Goal: Information Seeking & Learning: Check status

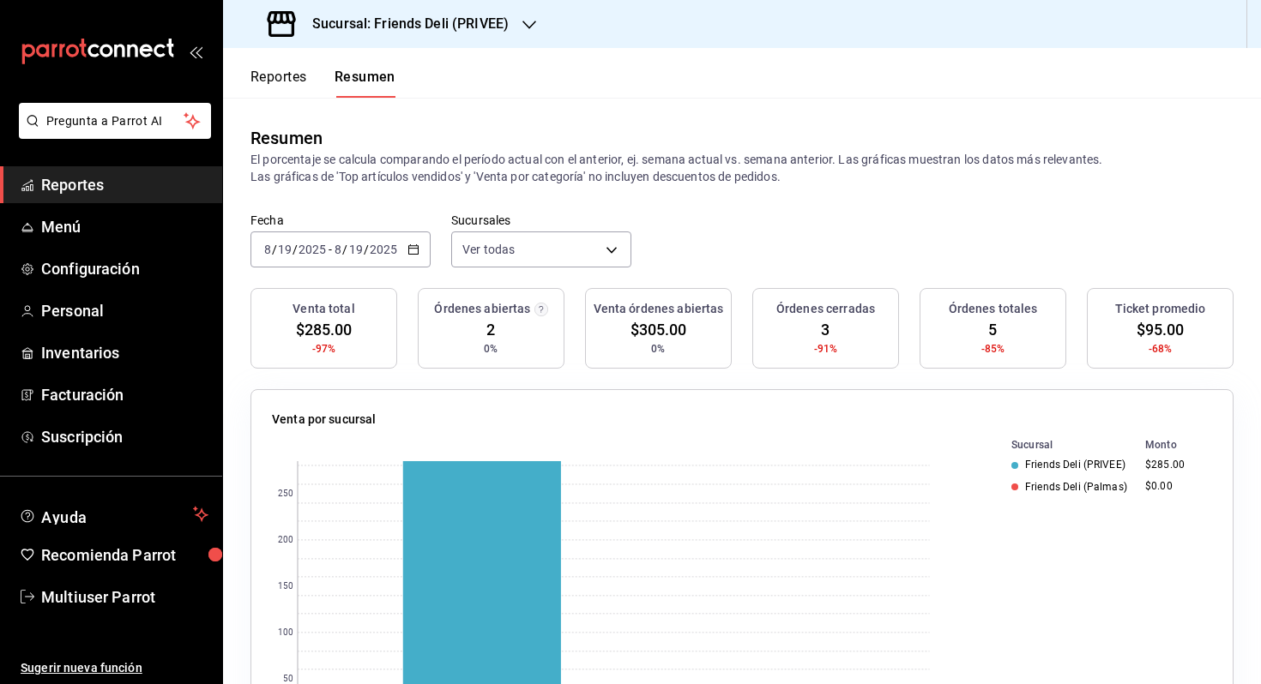
click at [389, 235] on div "2025-08-19 8 / 19 / 2025 - 2025-08-19 8 / 19 / 2025" at bounding box center [340, 250] width 180 height 36
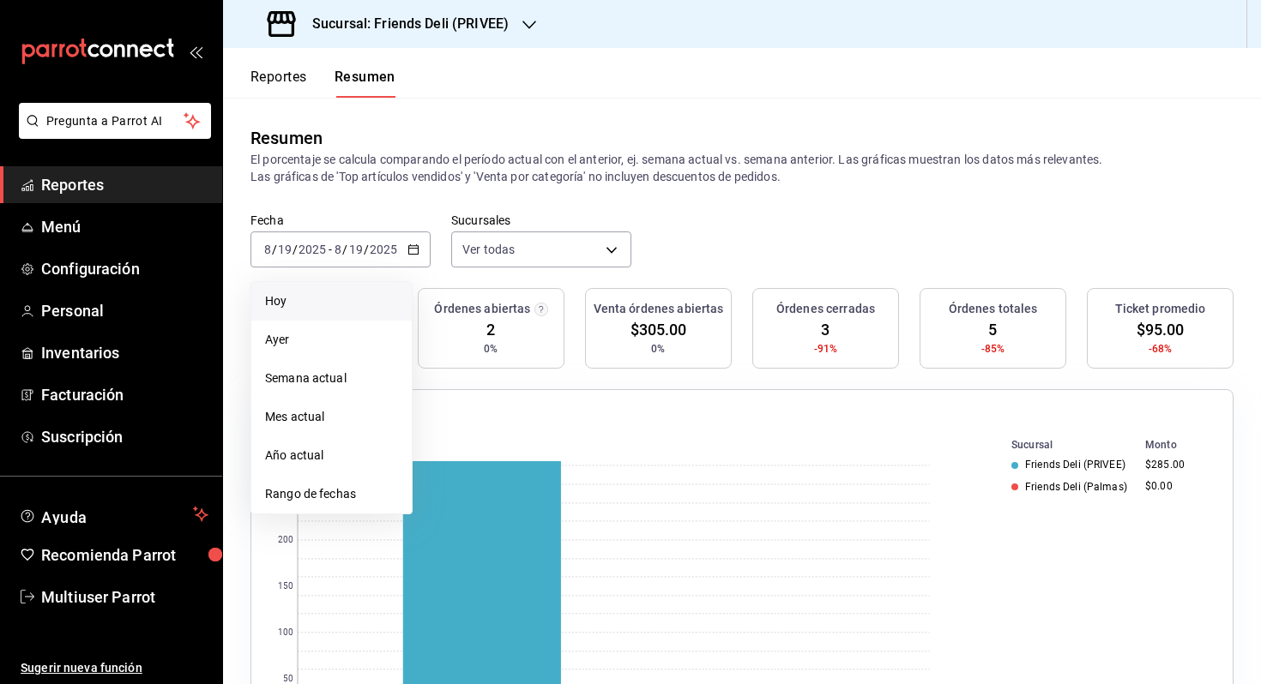
click at [352, 304] on span "Hoy" at bounding box center [331, 301] width 133 height 18
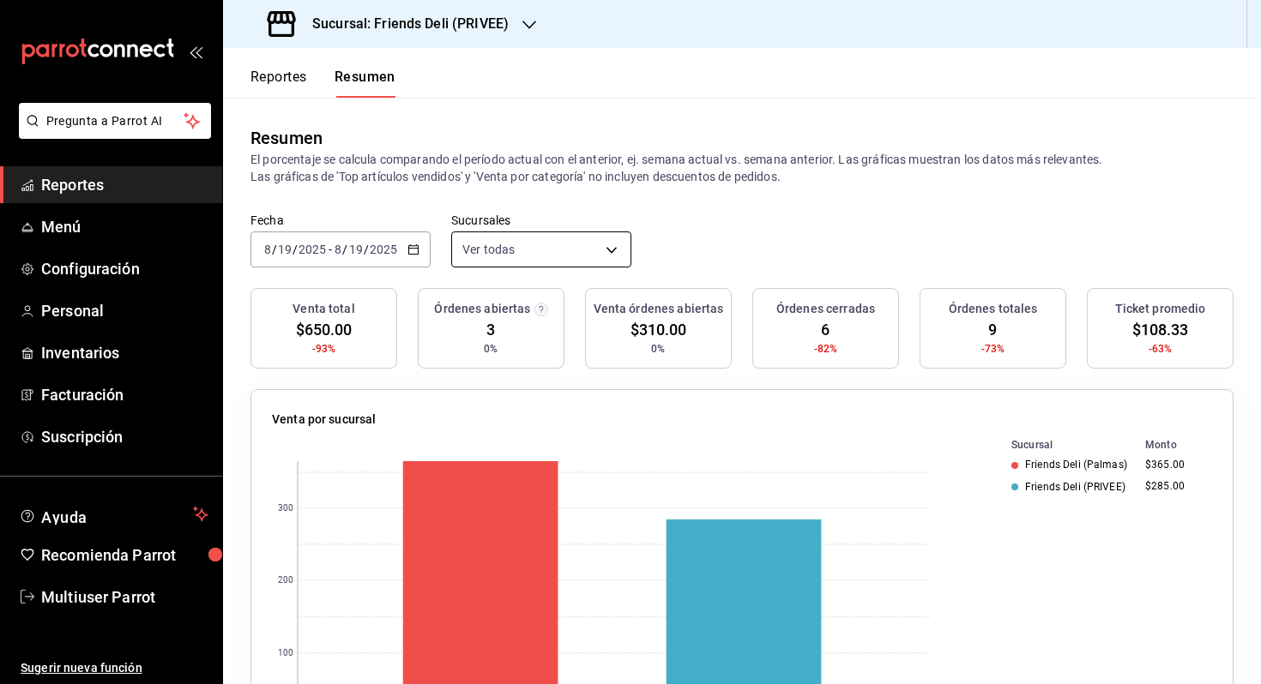
click at [578, 245] on body "Pregunta a Parrot AI Reportes Menú Configuración Personal Inventarios Facturaci…" at bounding box center [630, 342] width 1261 height 684
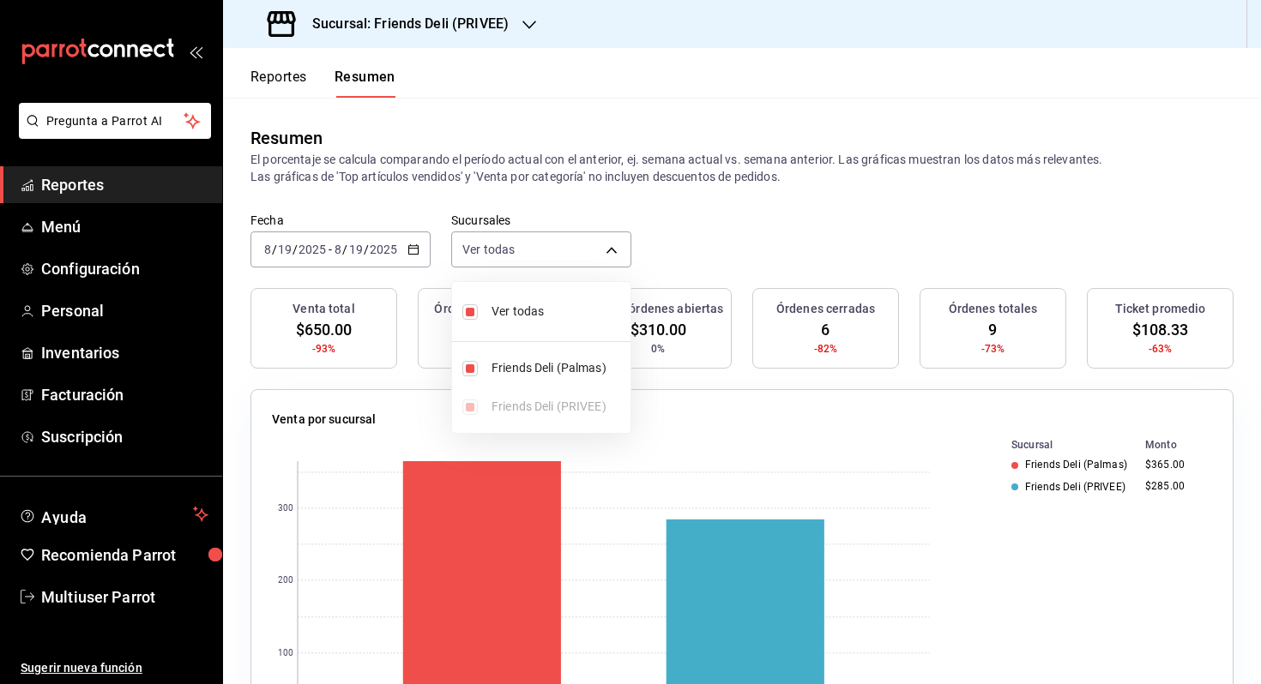
click at [554, 307] on span "Ver todas" at bounding box center [557, 312] width 132 height 18
type input "[object Object]"
checkbox input "false"
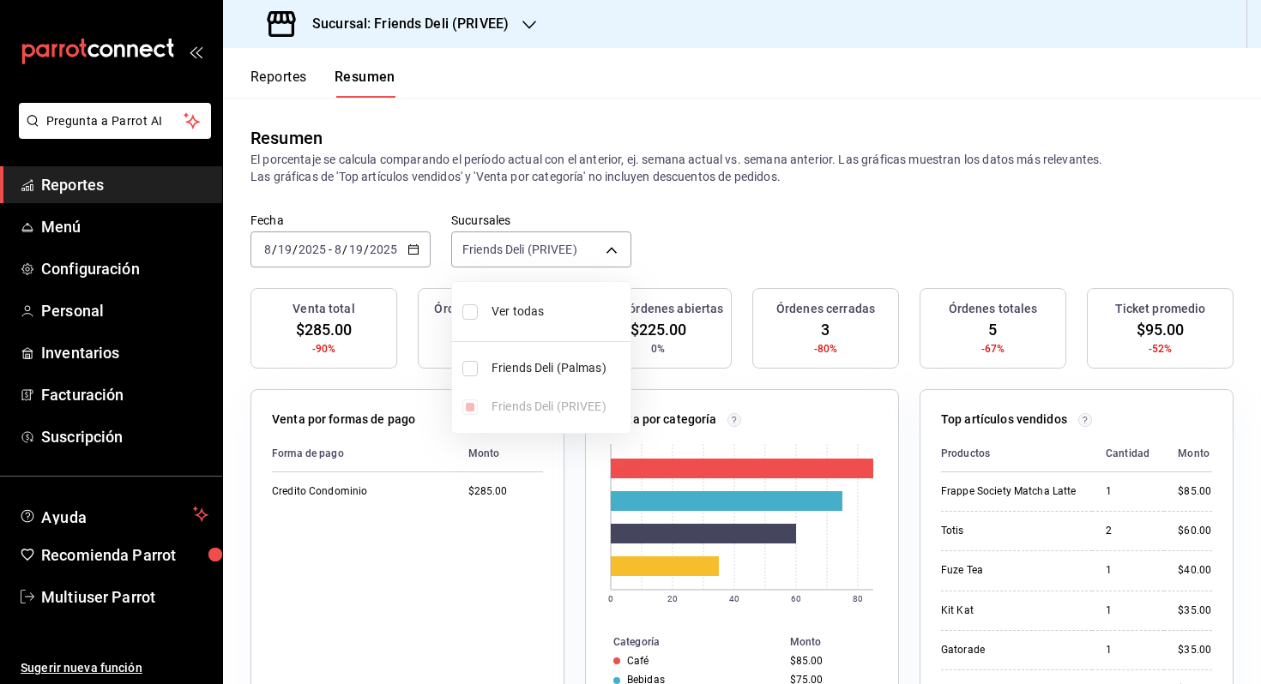
click at [353, 247] on div at bounding box center [630, 342] width 1261 height 684
click at [353, 247] on input "19" at bounding box center [355, 250] width 15 height 14
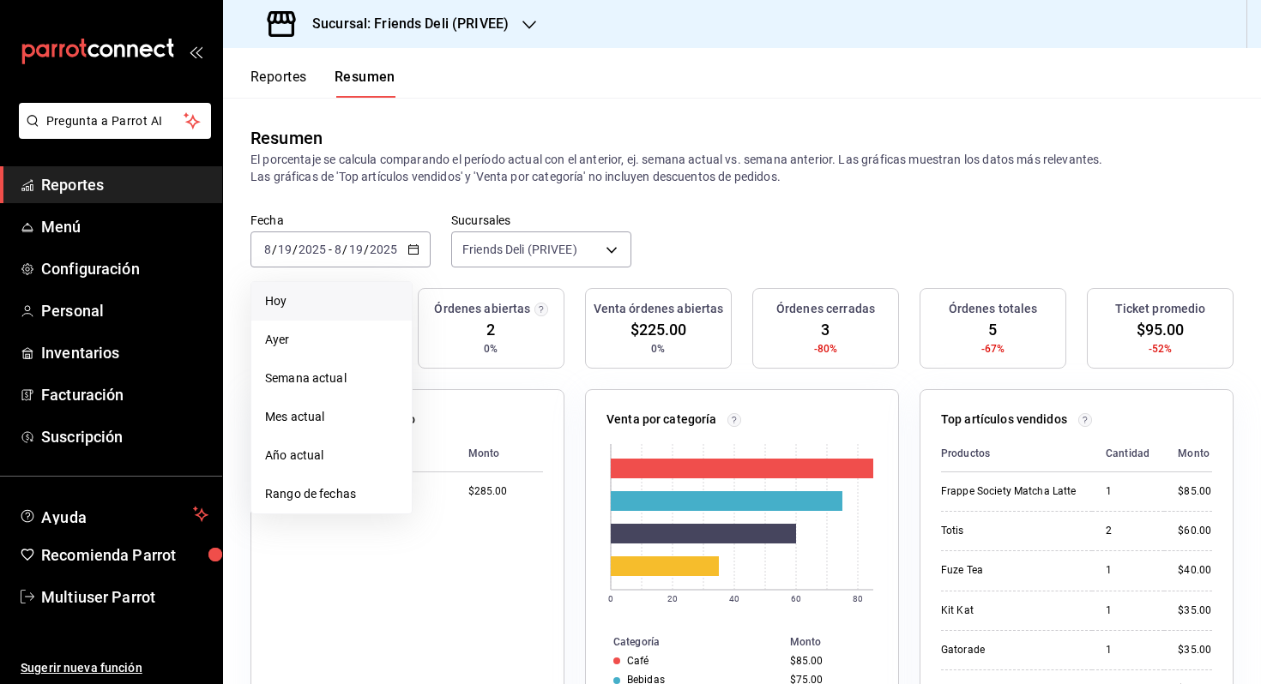
click at [326, 312] on li "Hoy" at bounding box center [331, 301] width 160 height 39
click at [402, 36] on div "Sucursal: Friends Deli (PRIVEE)" at bounding box center [390, 24] width 306 height 48
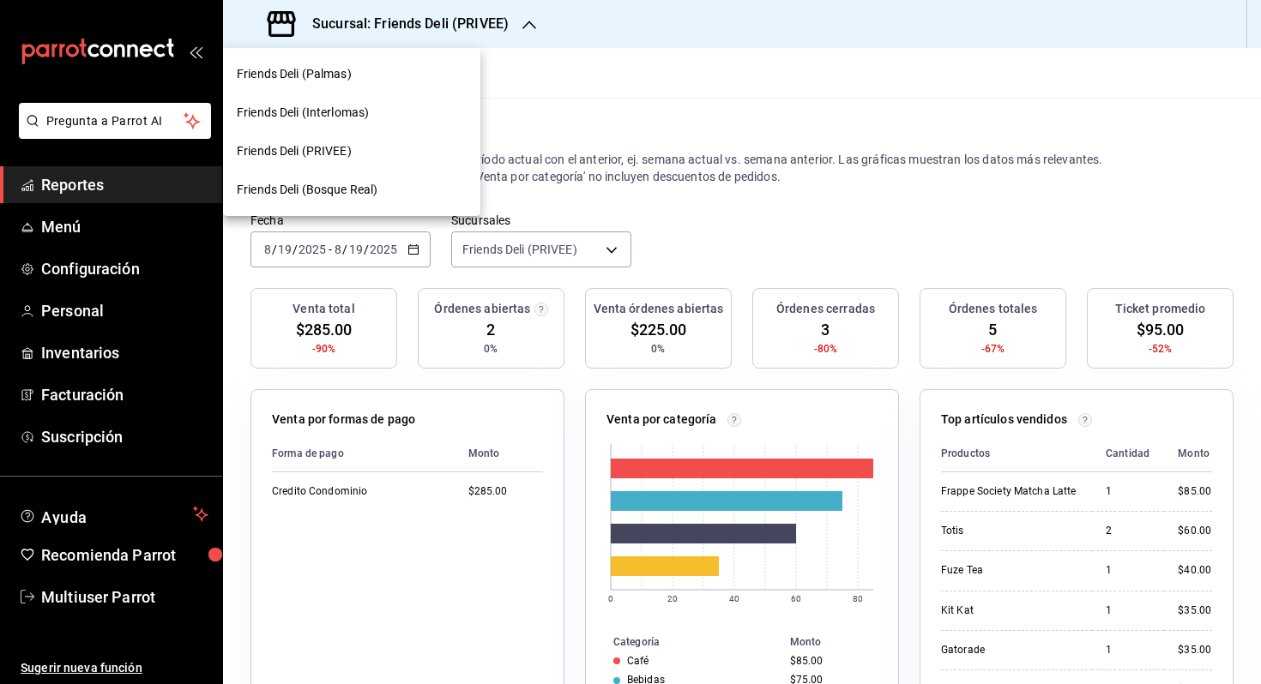
click at [408, 70] on div "Friends Deli (Palmas)" at bounding box center [352, 74] width 230 height 18
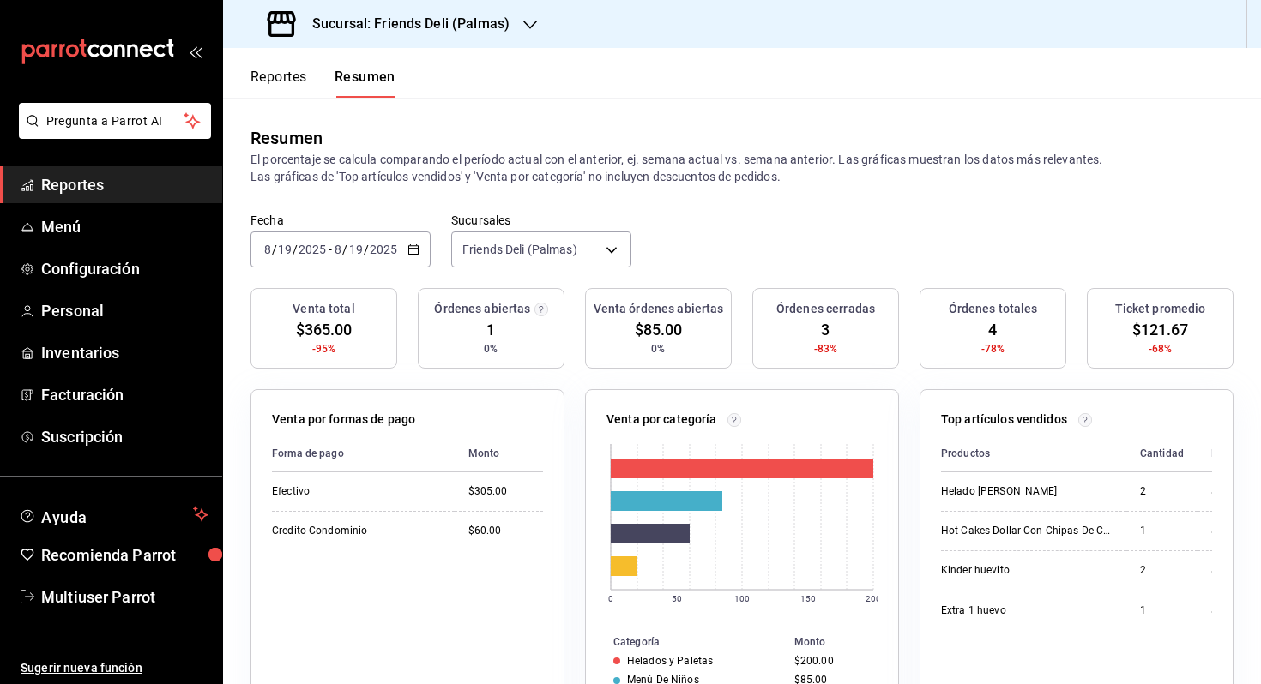
click at [276, 88] on button "Reportes" at bounding box center [278, 83] width 57 height 29
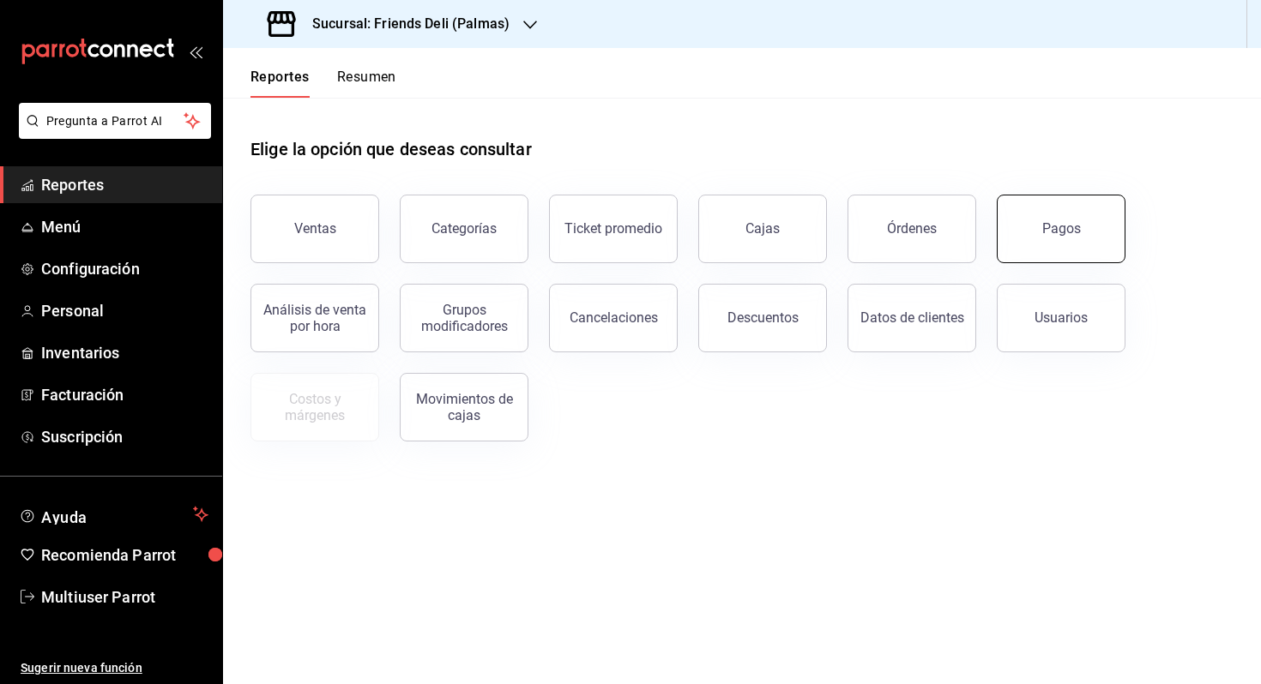
click at [1098, 244] on button "Pagos" at bounding box center [1061, 229] width 129 height 69
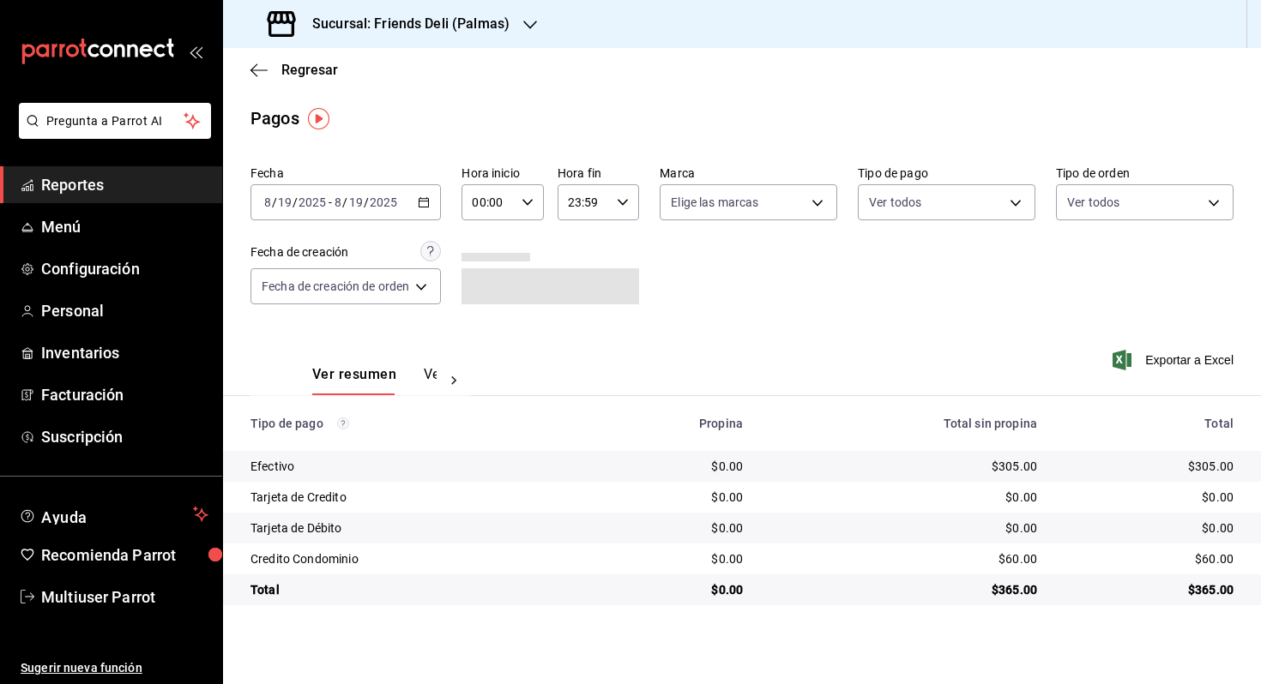
click at [395, 207] on input "2025" at bounding box center [383, 203] width 29 height 14
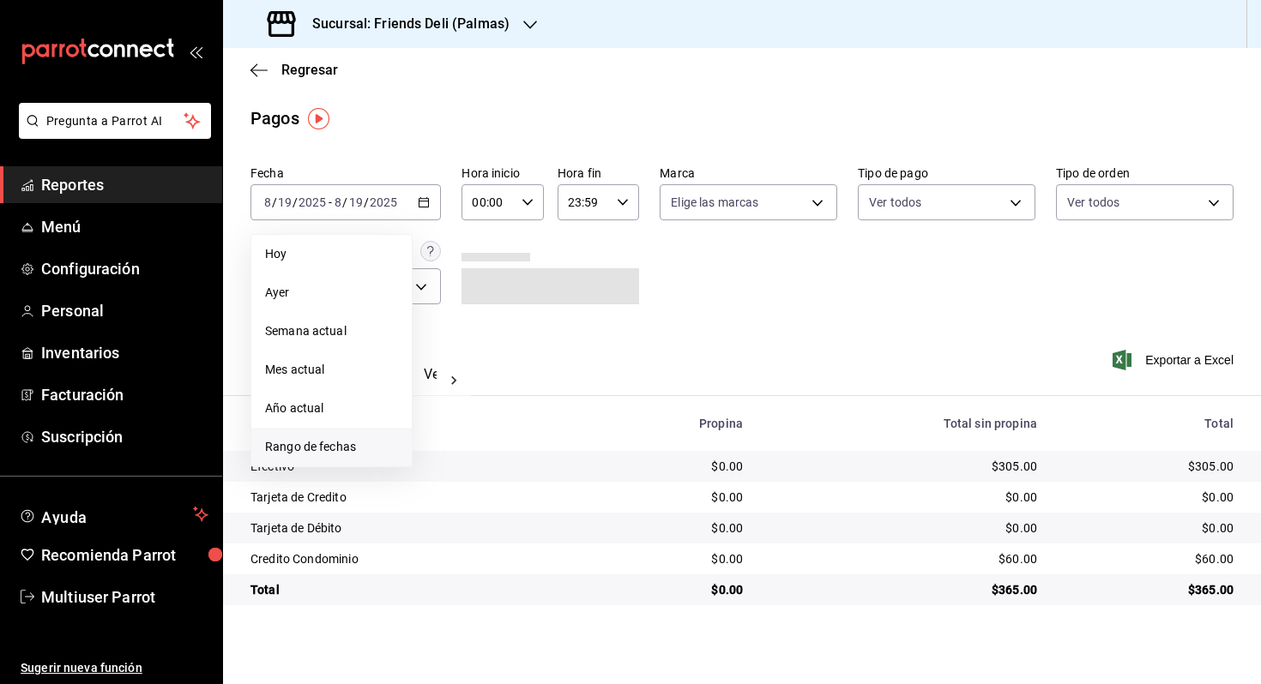
click at [354, 453] on span "Rango de fechas" at bounding box center [331, 447] width 133 height 18
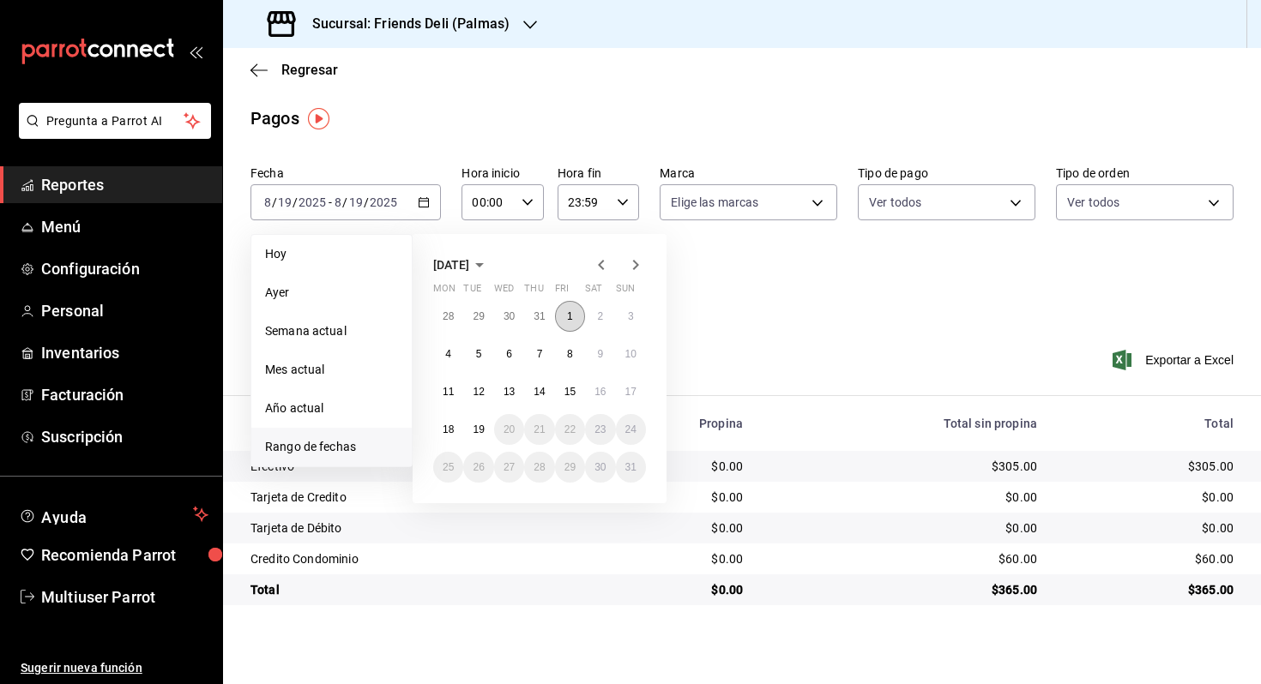
click at [575, 318] on button "1" at bounding box center [570, 316] width 30 height 31
click at [481, 425] on abbr "19" at bounding box center [478, 430] width 11 height 12
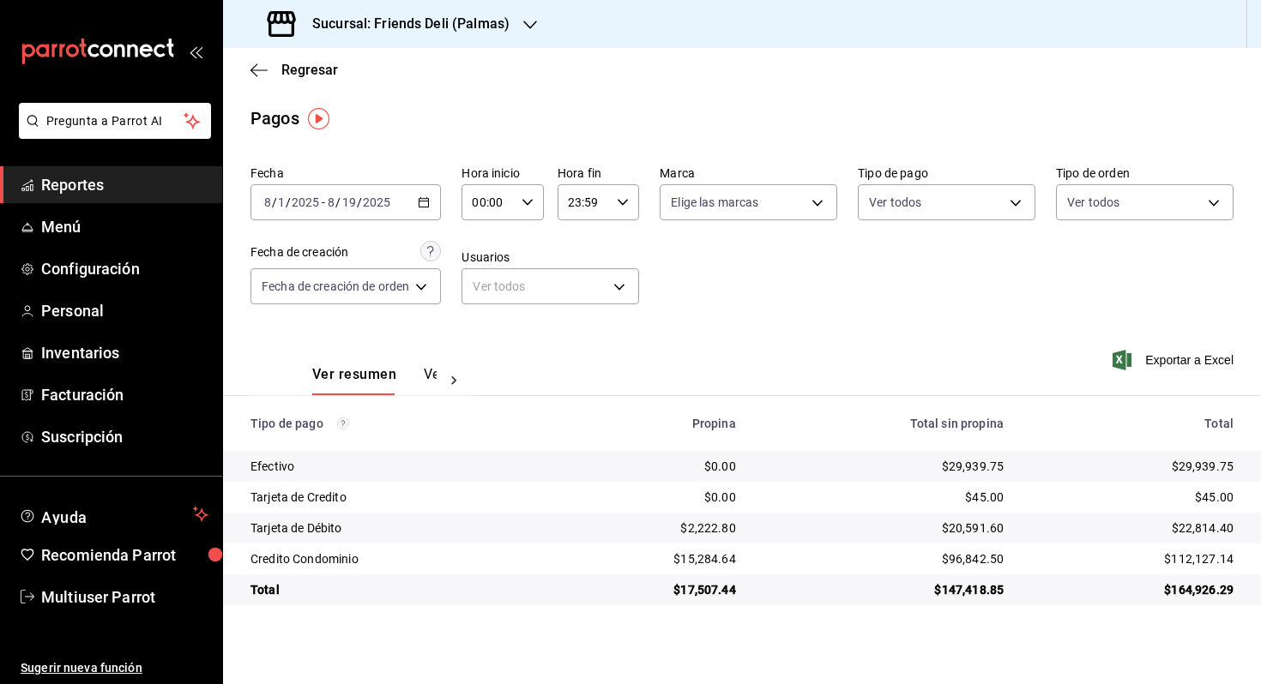
click at [437, 27] on h3 "Sucursal: Friends Deli (Palmas)" at bounding box center [403, 24] width 211 height 21
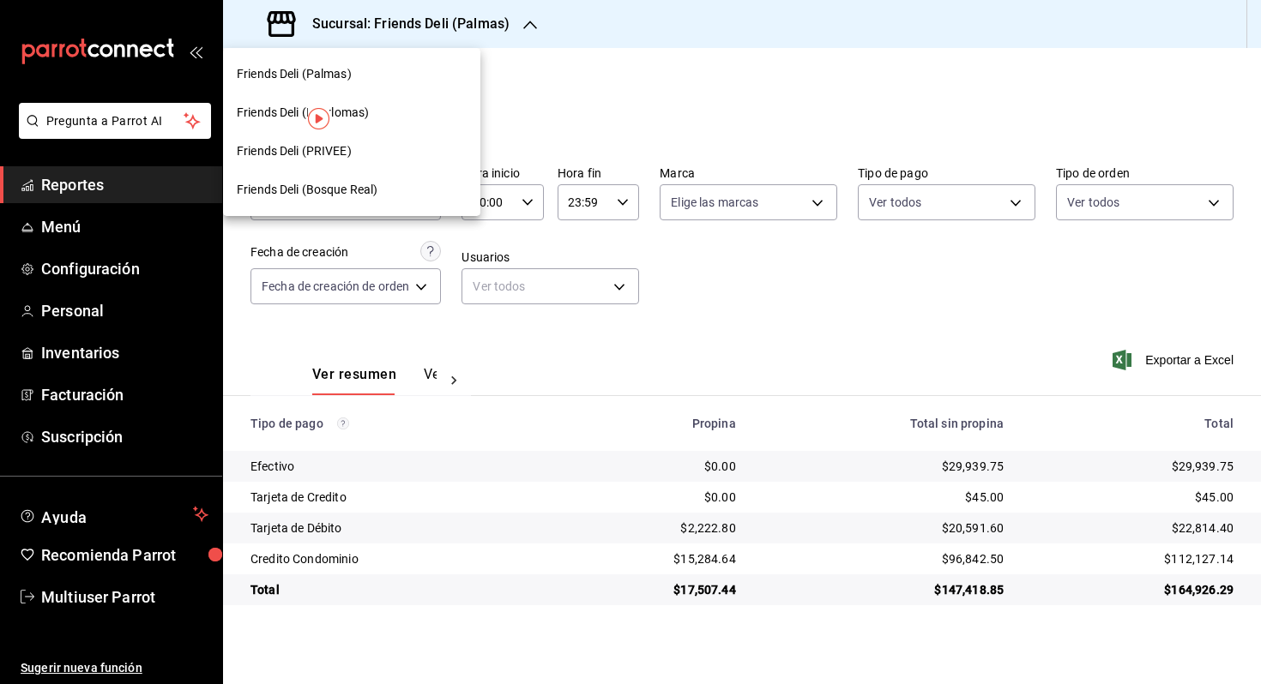
click at [539, 101] on div at bounding box center [630, 342] width 1261 height 684
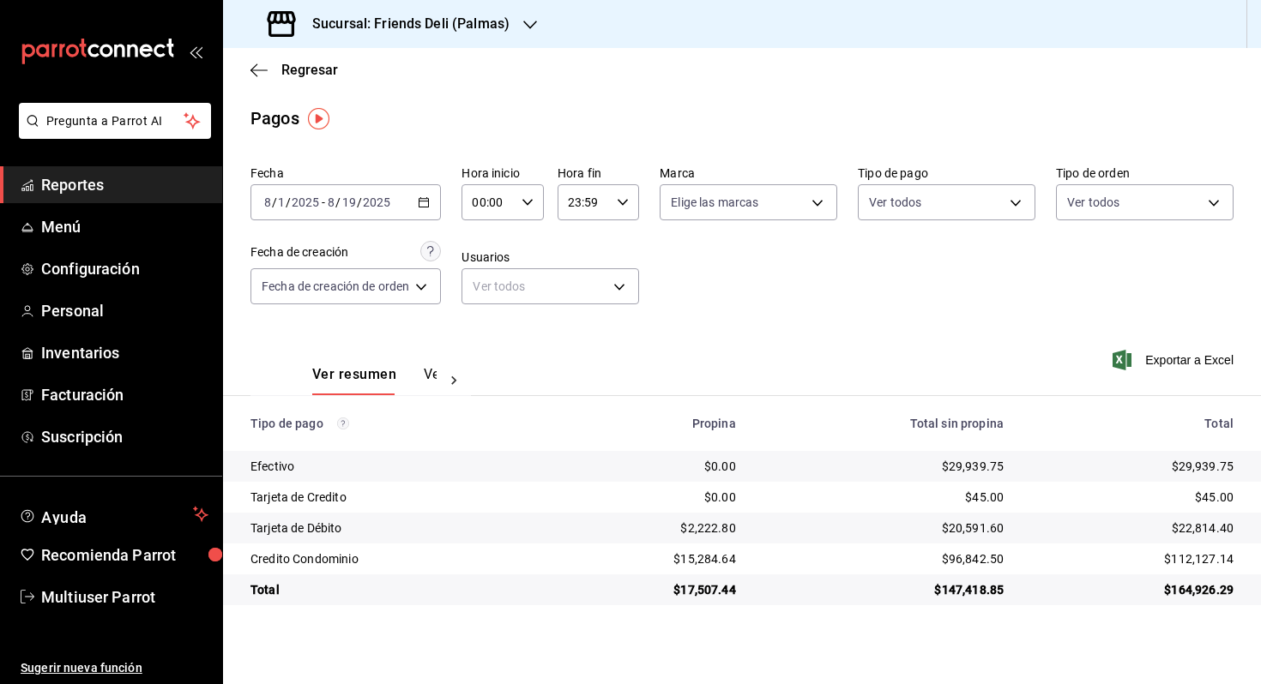
click at [399, 222] on div "Fecha 2025-08-01 8 / 1 / 2025 - 2025-08-19 8 / 19 / 2025 Hora inicio 00:00 Hora…" at bounding box center [741, 242] width 983 height 166
click at [424, 198] on \(Stroke\) "button" at bounding box center [424, 202] width 10 height 9
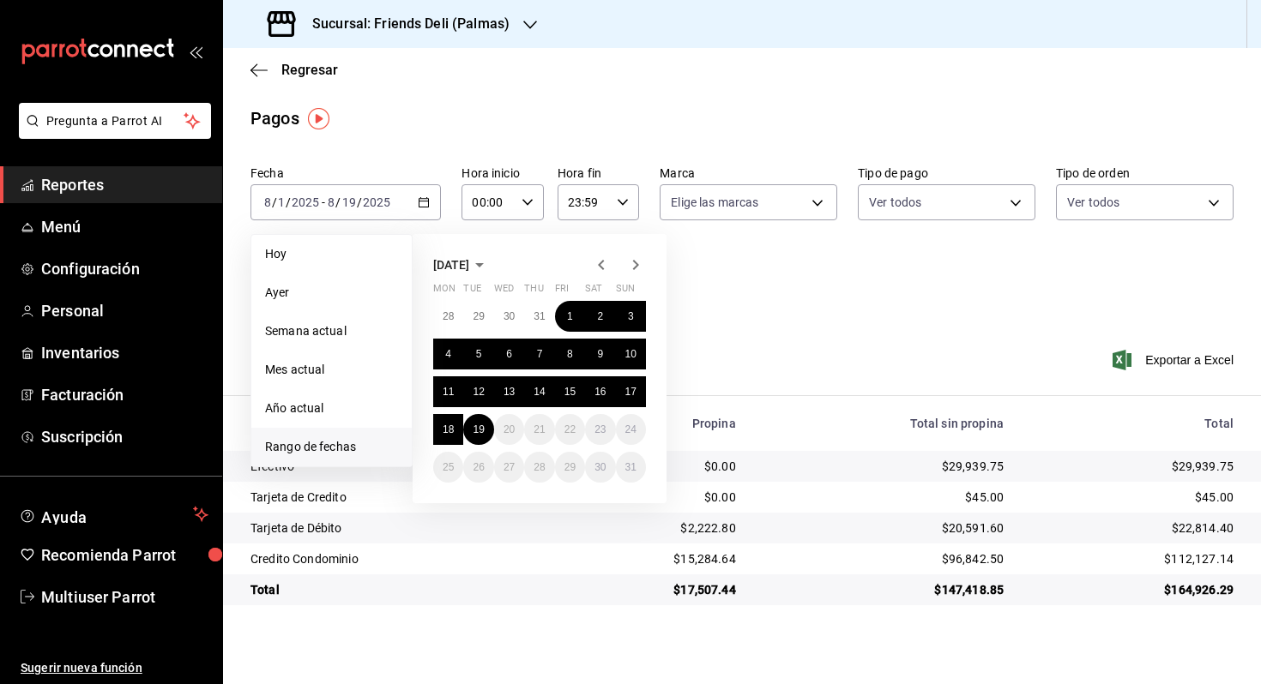
click at [604, 264] on icon "button" at bounding box center [601, 265] width 21 height 21
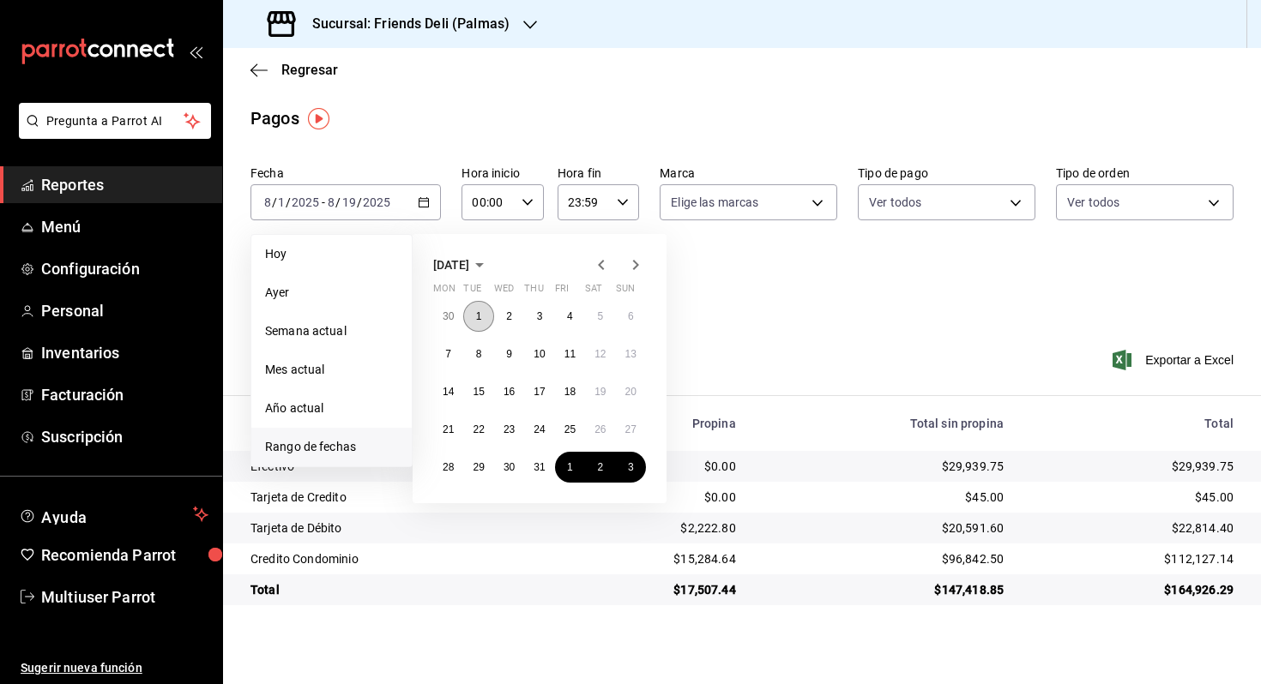
click at [483, 319] on button "1" at bounding box center [478, 316] width 30 height 31
click at [606, 396] on button "19" at bounding box center [600, 391] width 30 height 31
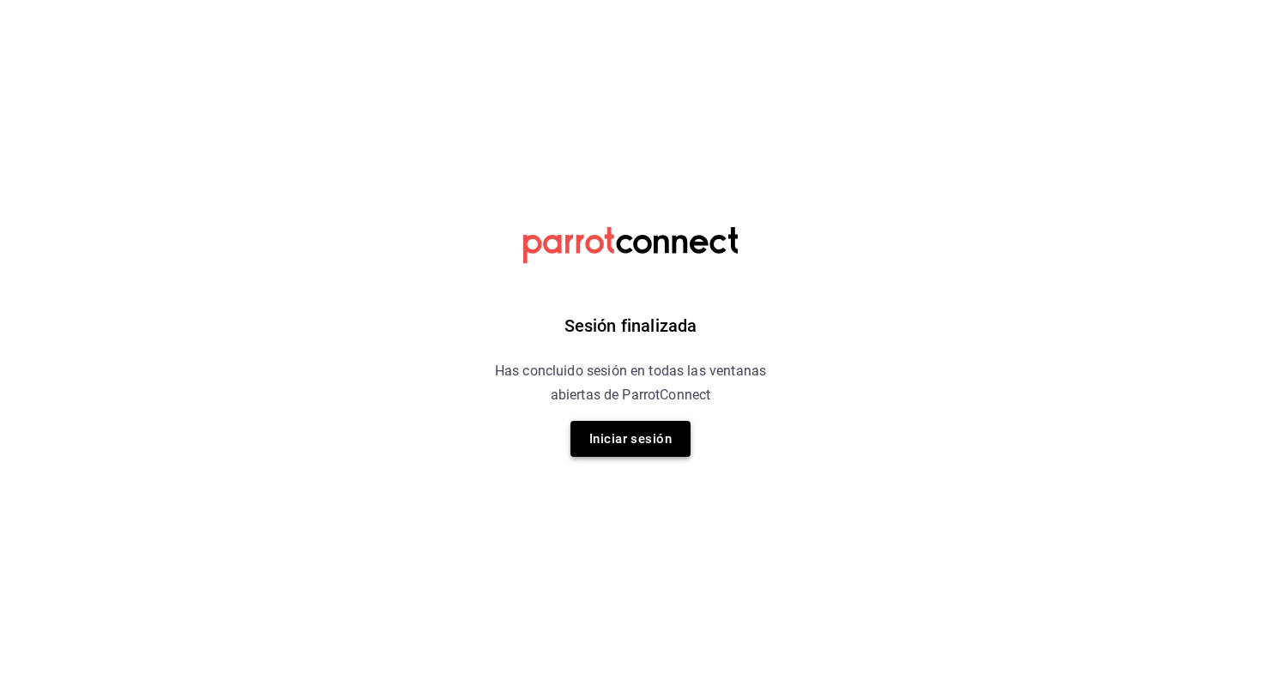
click at [662, 453] on button "Iniciar sesión" at bounding box center [630, 439] width 120 height 36
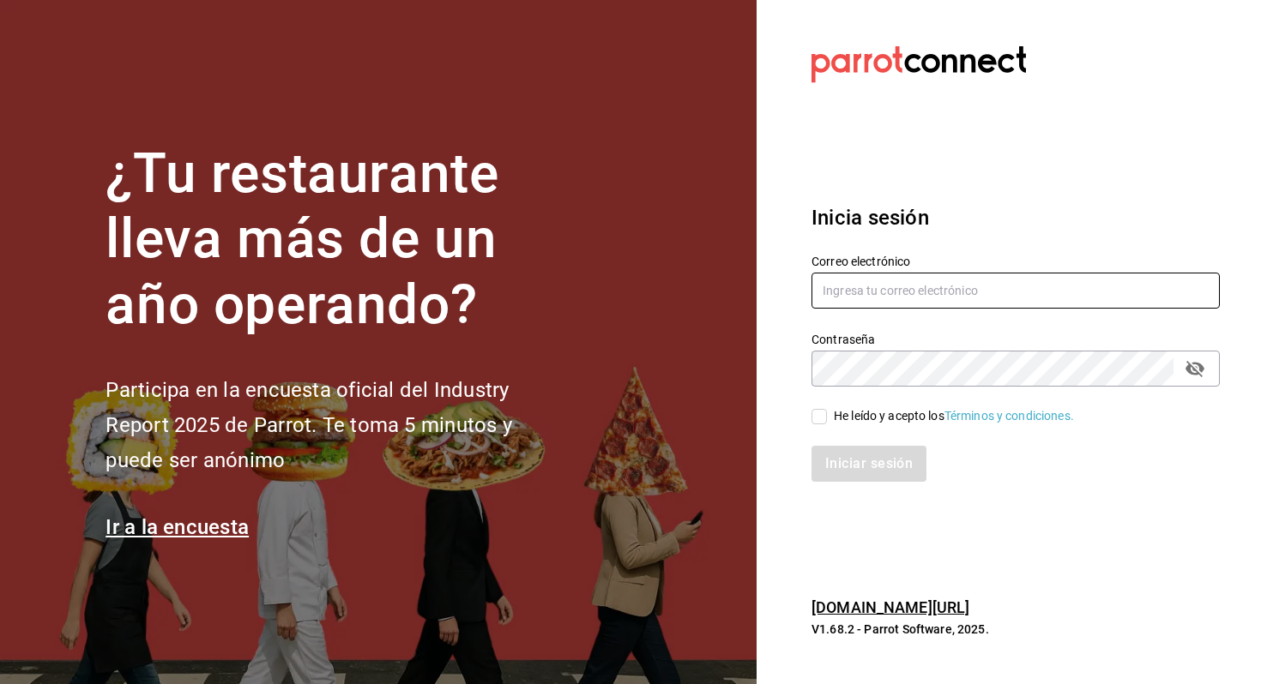
type input "multiuser@friends.com"
click at [831, 393] on div "He leído y acepto los Términos y condiciones." at bounding box center [1005, 406] width 429 height 39
click at [831, 421] on span "He leído y acepto los Términos y condiciones." at bounding box center [950, 416] width 247 height 18
click at [827, 421] on input "He leído y acepto los Términos y condiciones." at bounding box center [818, 416] width 15 height 15
checkbox input "true"
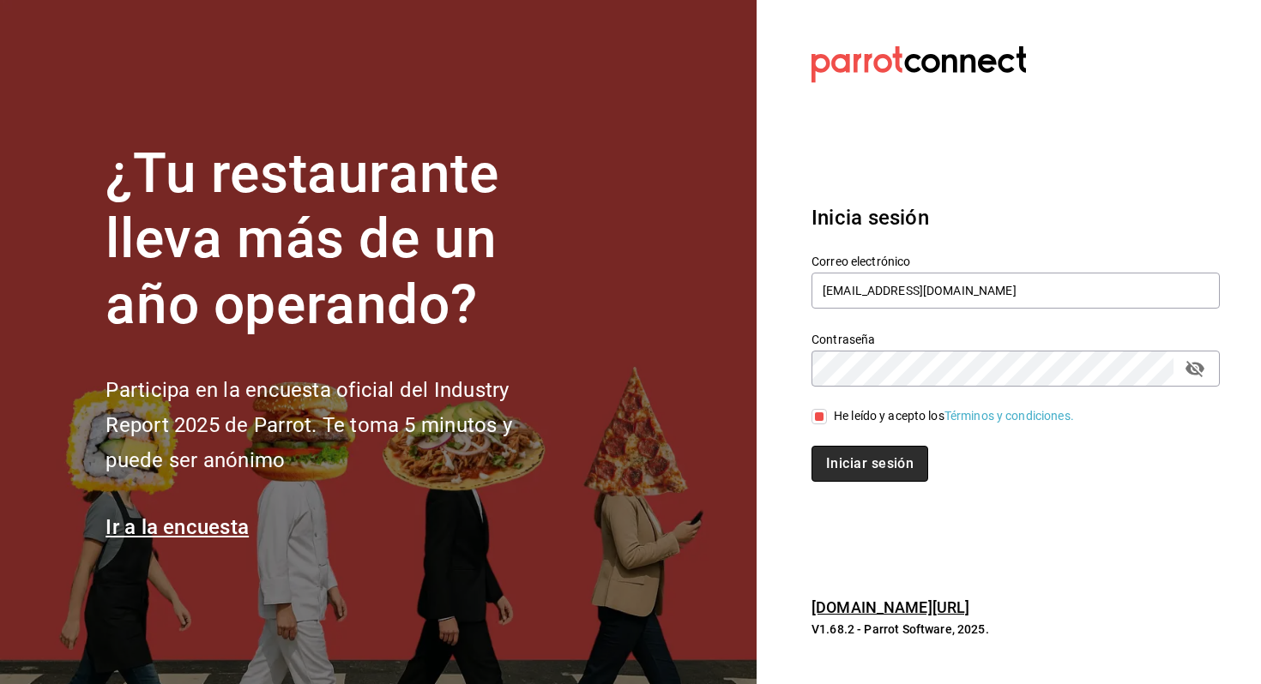
click at [848, 458] on button "Iniciar sesión" at bounding box center [869, 464] width 117 height 36
